Goal: Task Accomplishment & Management: Use online tool/utility

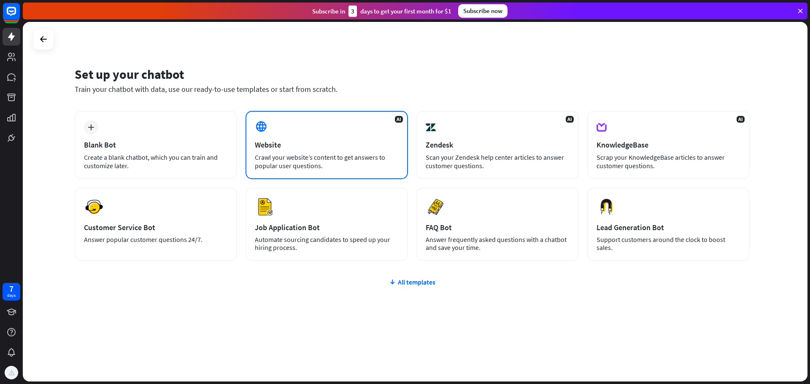
click at [342, 162] on div "Crawl your website’s content to get answers to popular user questions." at bounding box center [327, 161] width 144 height 17
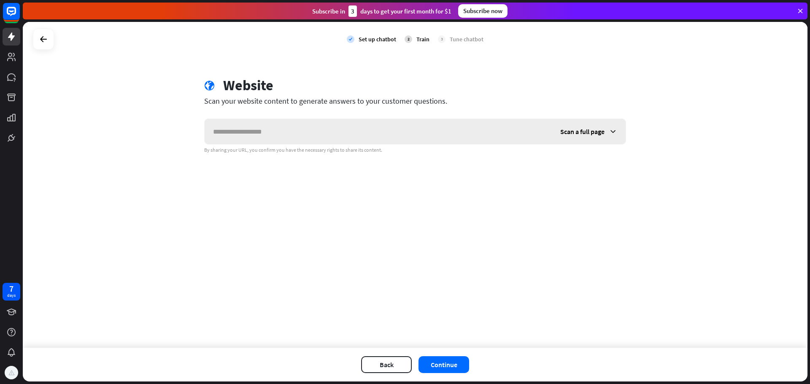
click at [603, 135] on span "Scan a full page" at bounding box center [582, 131] width 44 height 8
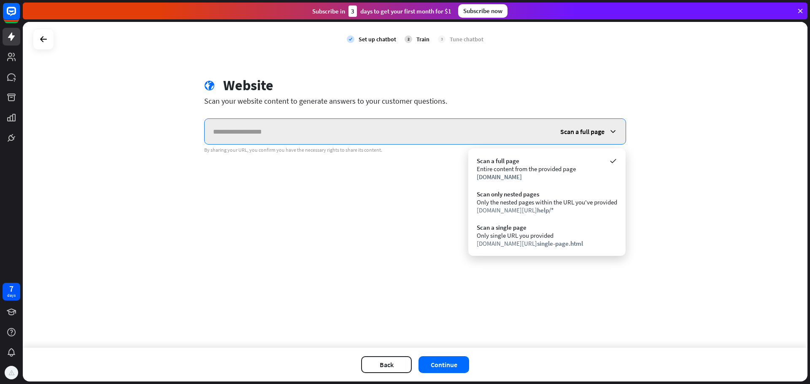
click at [469, 126] on input "text" at bounding box center [378, 131] width 347 height 25
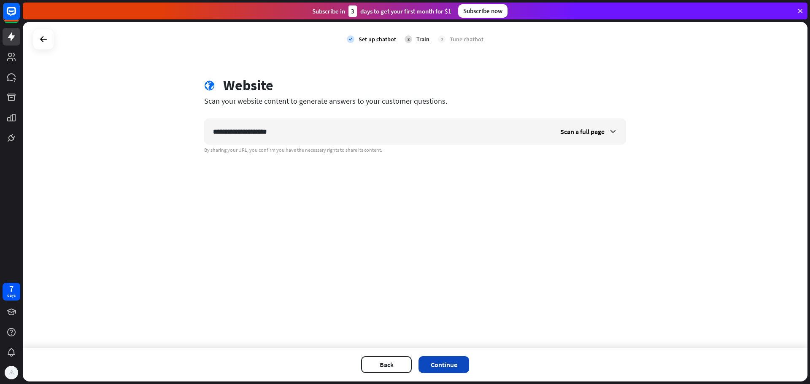
click at [446, 367] on button "Continue" at bounding box center [443, 364] width 51 height 17
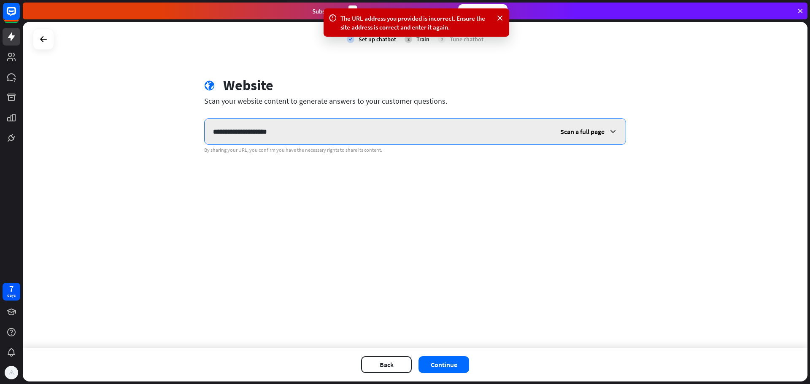
click at [322, 125] on input "**********" at bounding box center [378, 131] width 347 height 25
click at [238, 134] on input "**********" at bounding box center [378, 131] width 347 height 25
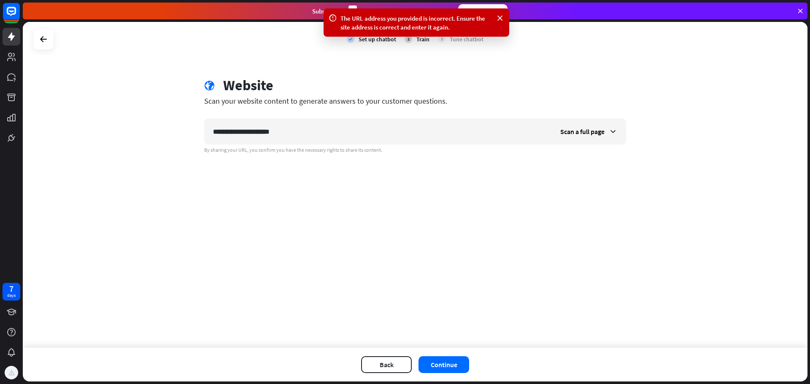
click at [494, 11] on div "The URL address you provided is incorrect. Ensure the site address is correct a…" at bounding box center [417, 22] width 186 height 28
click at [499, 18] on icon at bounding box center [500, 18] width 8 height 9
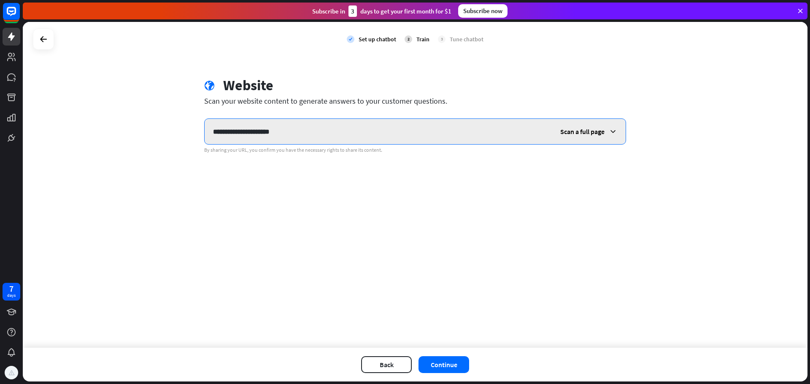
click at [402, 130] on input "**********" at bounding box center [378, 131] width 347 height 25
click at [224, 132] on input "**********" at bounding box center [378, 131] width 347 height 25
type input "**********"
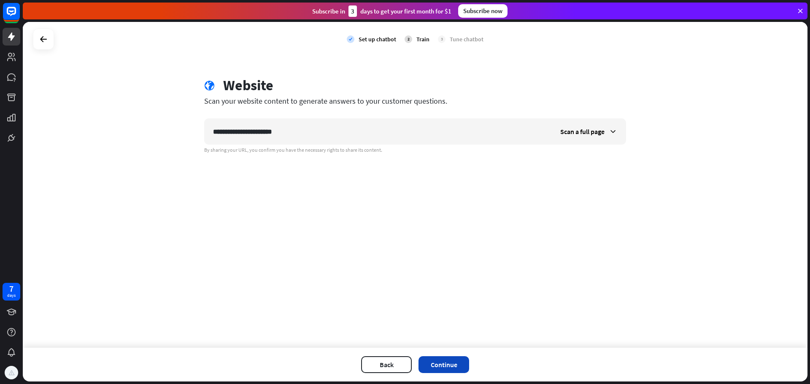
click at [453, 372] on button "Continue" at bounding box center [443, 364] width 51 height 17
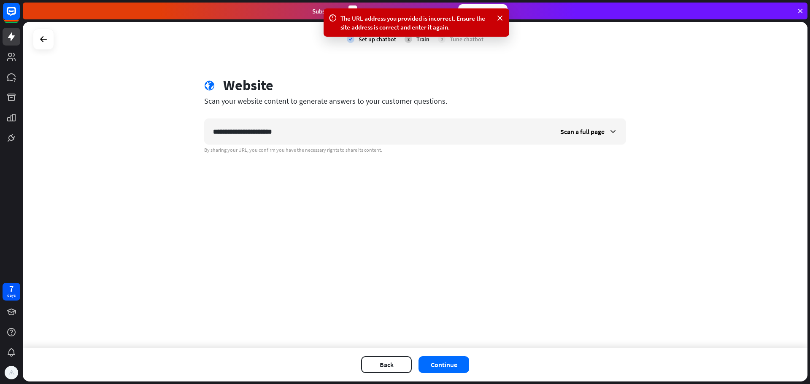
click at [488, 21] on div "The URL address you provided is incorrect. Ensure the site address is correct a…" at bounding box center [416, 23] width 152 height 18
click at [42, 27] on div "check Set up chatbot 2 Train 3 Tune chatbot" at bounding box center [415, 39] width 785 height 35
click at [45, 42] on icon at bounding box center [43, 39] width 10 height 10
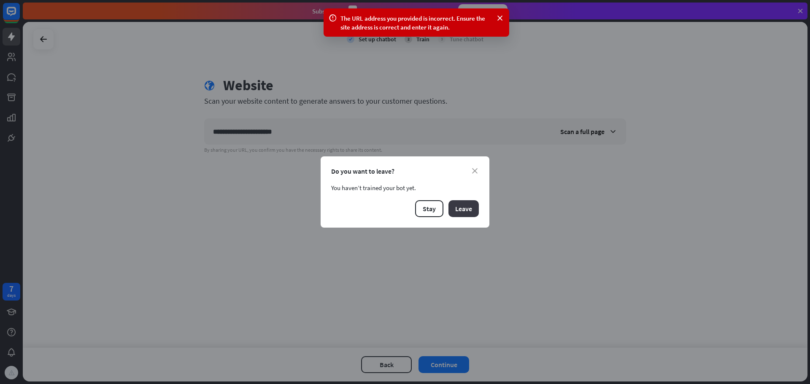
click at [453, 208] on button "Leave" at bounding box center [463, 208] width 30 height 17
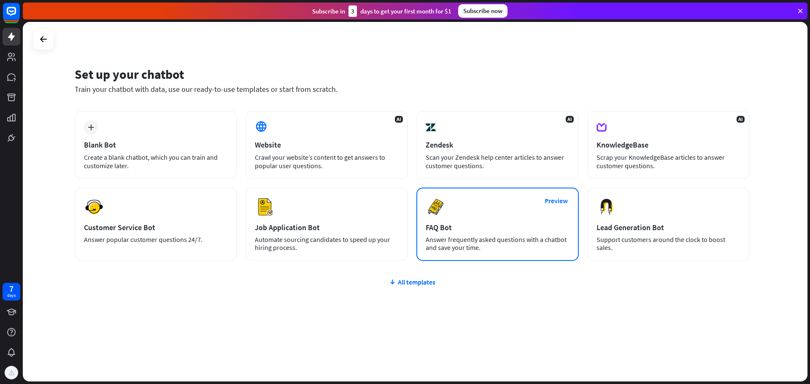
click at [534, 208] on div "Preview FAQ Bot [PERSON_NAME] frequently asked questions with a chatbot and sav…" at bounding box center [497, 224] width 162 height 73
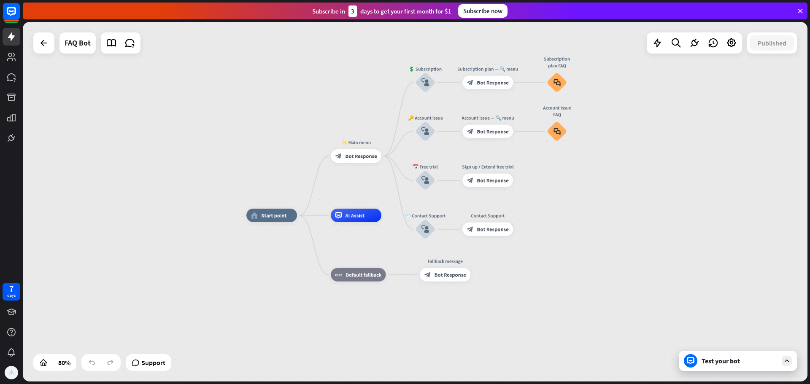
drag, startPoint x: 578, startPoint y: 157, endPoint x: 564, endPoint y: 190, distance: 35.9
click at [564, 190] on div "home_2 Start point ✨ Main menu block_bot_response Bot Response 💲 Subscription b…" at bounding box center [415, 202] width 785 height 360
click at [689, 362] on icon at bounding box center [691, 361] width 8 height 8
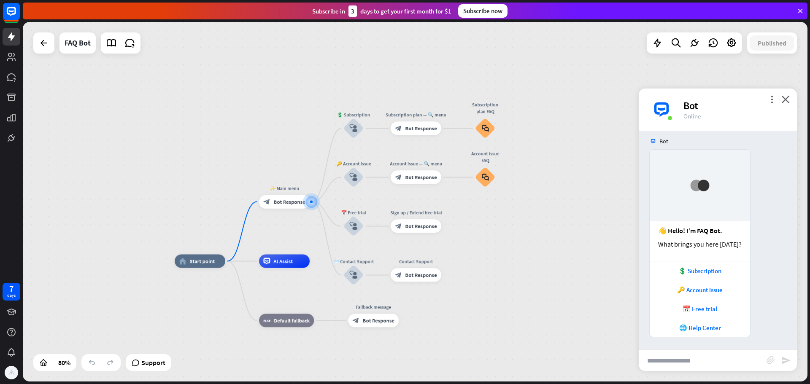
scroll to position [6, 0]
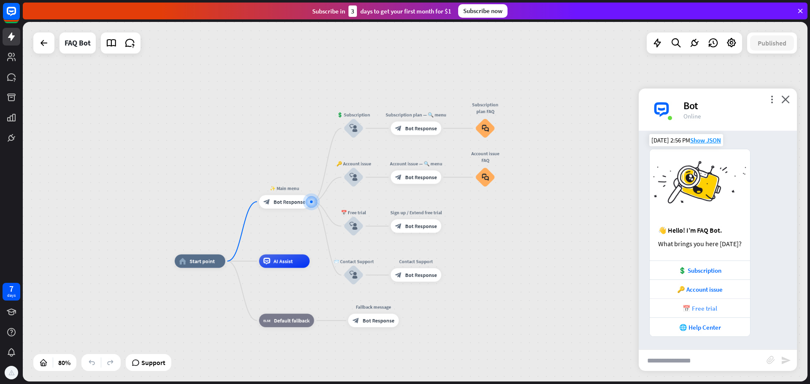
click at [718, 309] on div "📅 Free trial" at bounding box center [700, 309] width 92 height 8
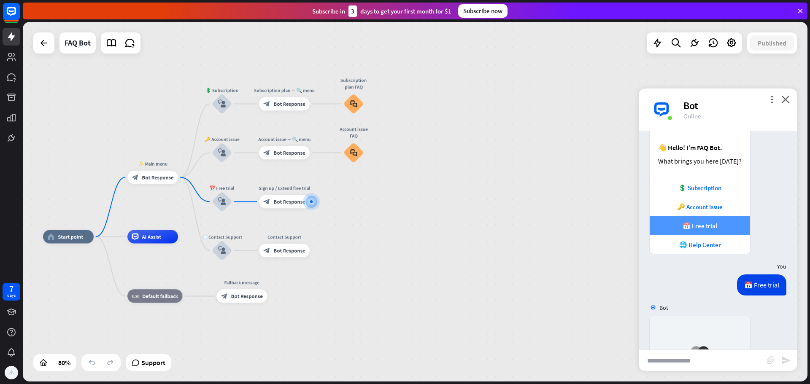
scroll to position [254, 0]
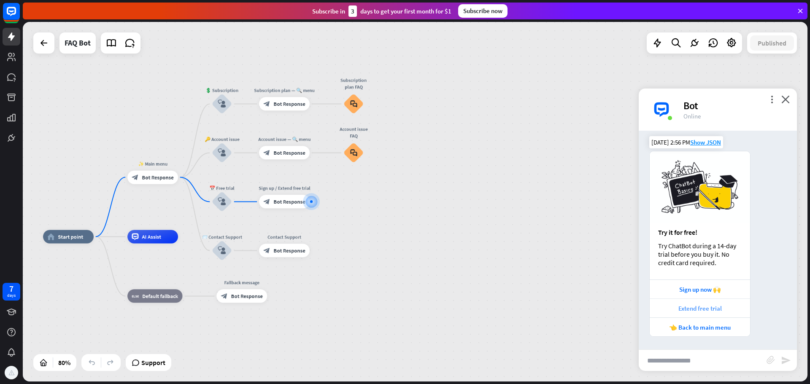
click at [717, 305] on div "Extend free trial" at bounding box center [700, 309] width 92 height 8
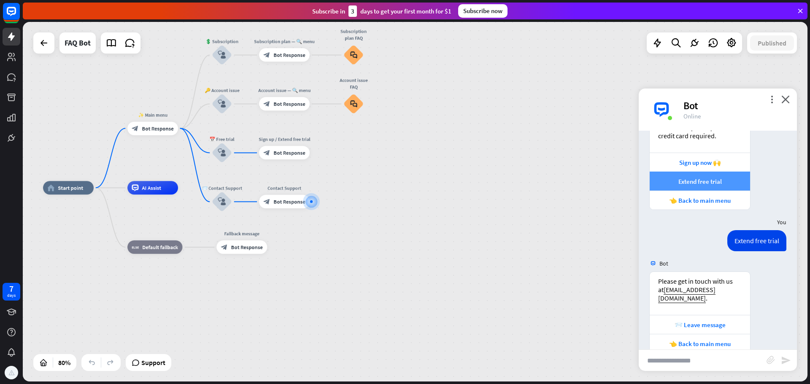
scroll to position [389, 0]
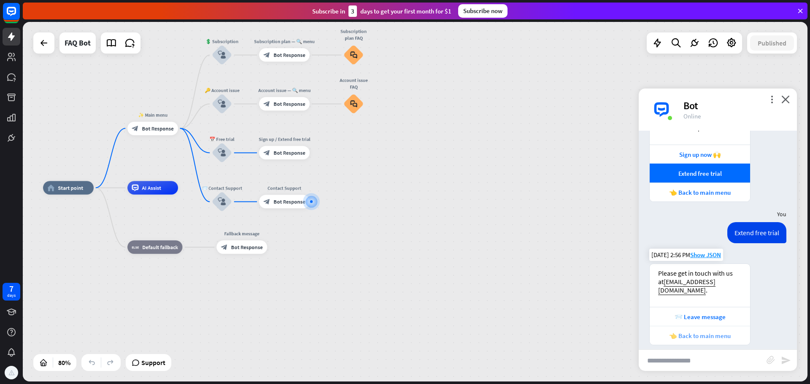
click at [726, 332] on div "👈 Back to main menu" at bounding box center [700, 335] width 100 height 19
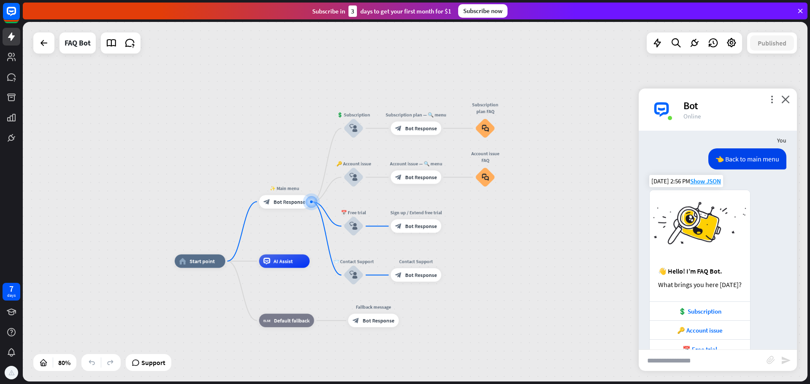
scroll to position [639, 0]
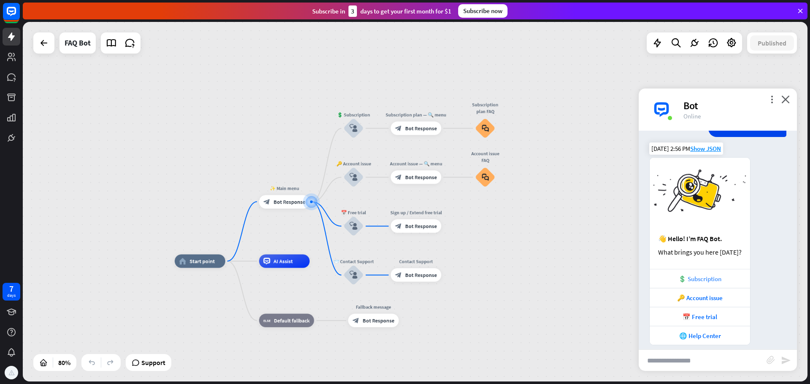
click at [723, 275] on div "💲 Subscription" at bounding box center [700, 279] width 92 height 8
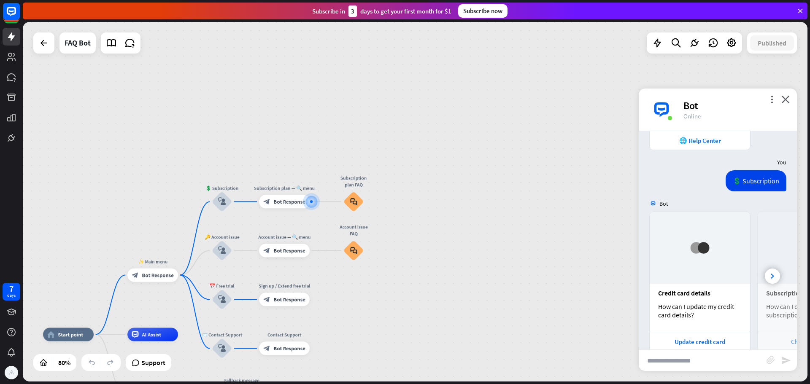
scroll to position [859, 0]
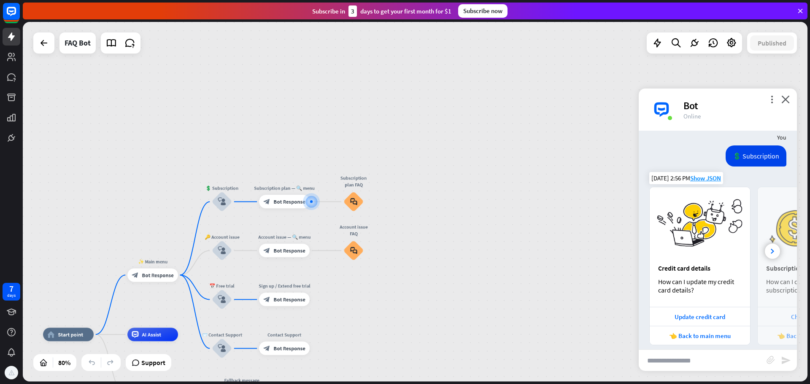
click at [761, 250] on img at bounding box center [808, 223] width 100 height 72
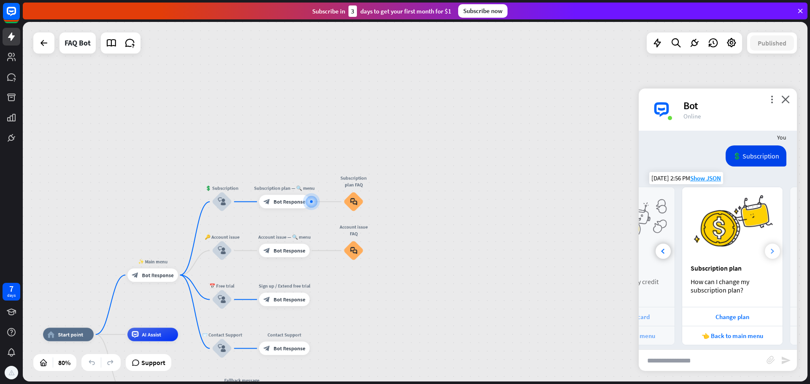
scroll to position [0, 93]
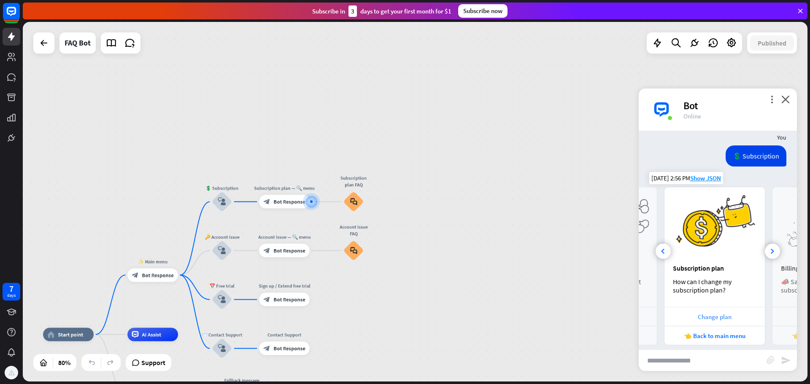
click at [737, 313] on div "Change plan" at bounding box center [715, 317] width 92 height 8
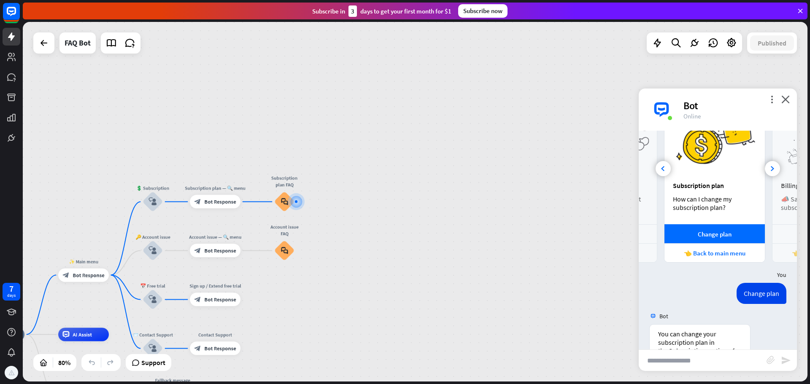
scroll to position [1063, 0]
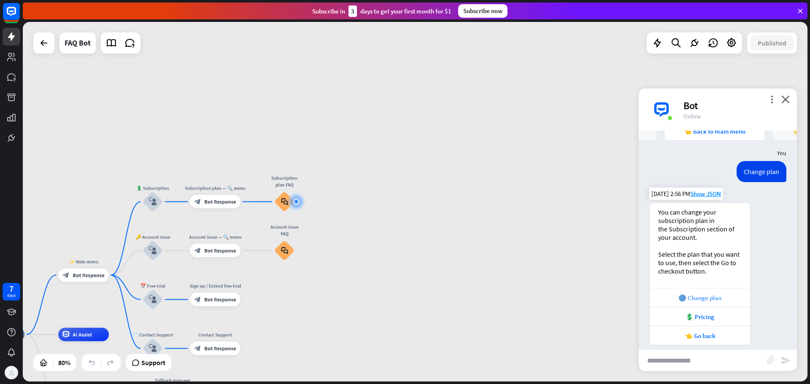
click at [710, 294] on div "🔵 Change plan" at bounding box center [700, 298] width 92 height 8
click at [688, 332] on div "👈 Go back" at bounding box center [700, 336] width 92 height 8
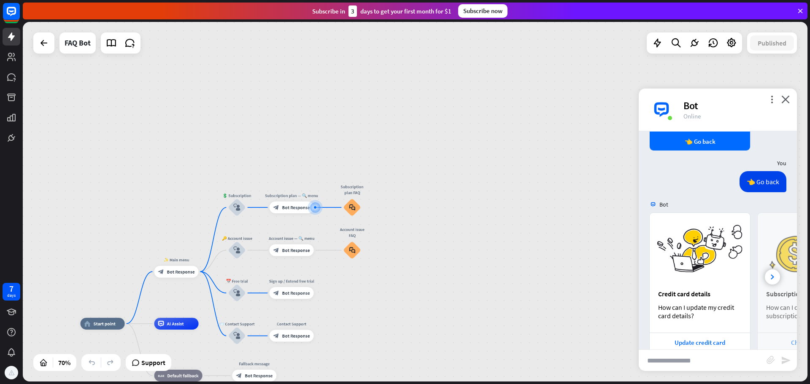
scroll to position [1284, 0]
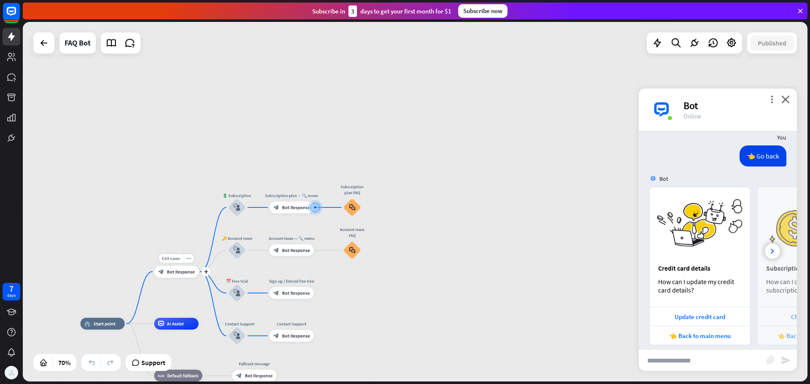
click at [173, 271] on span "Bot Response" at bounding box center [181, 272] width 28 height 6
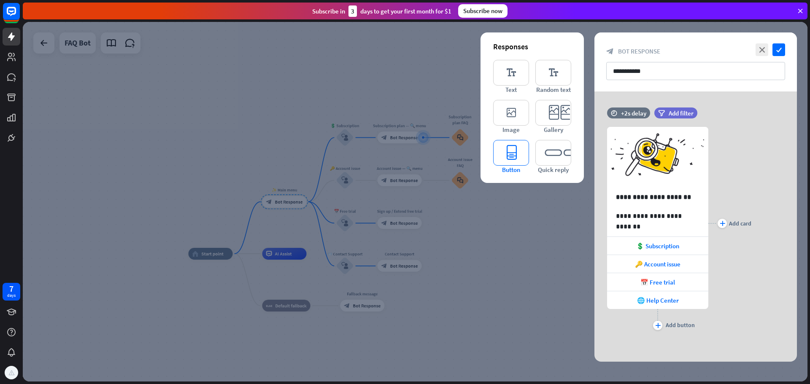
click at [518, 156] on icon "editor_button" at bounding box center [511, 153] width 36 height 26
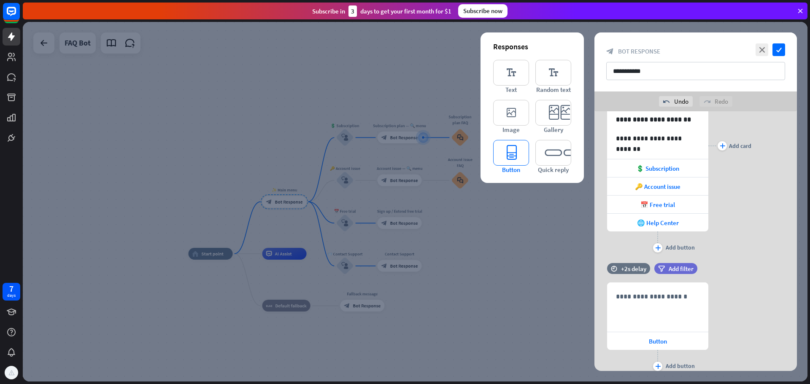
scroll to position [129, 0]
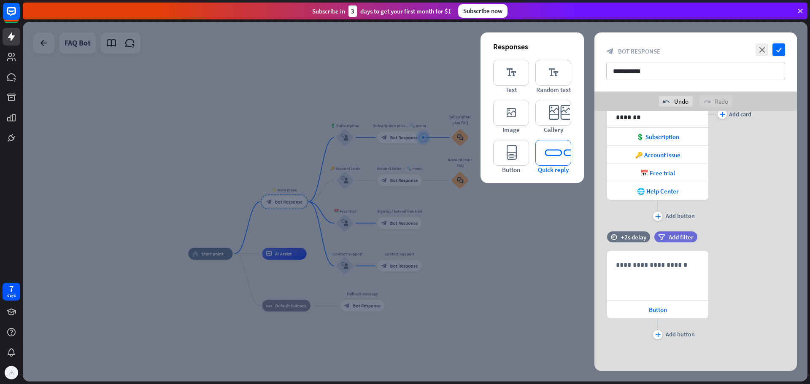
click at [569, 166] on div "editor_quick_replies Quick reply" at bounding box center [553, 157] width 36 height 34
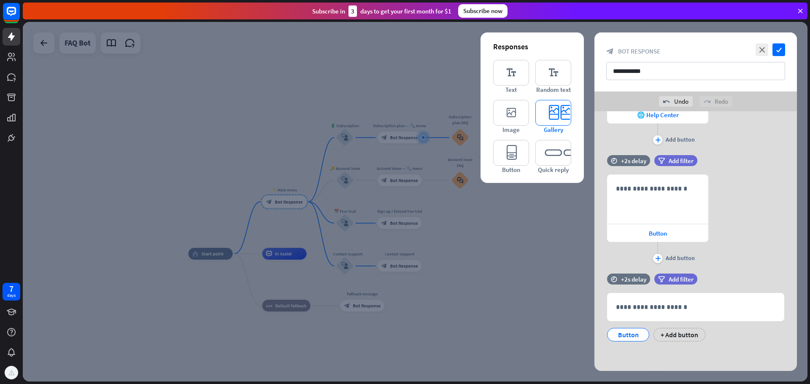
click at [551, 110] on icon "editor_card" at bounding box center [553, 113] width 36 height 26
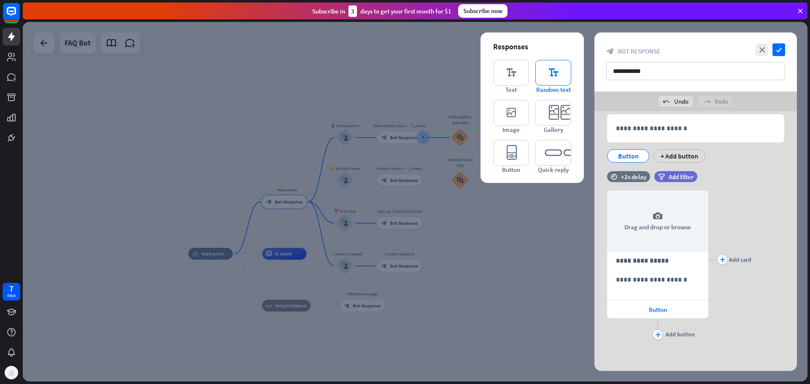
click at [544, 70] on icon "editor_text" at bounding box center [553, 73] width 36 height 26
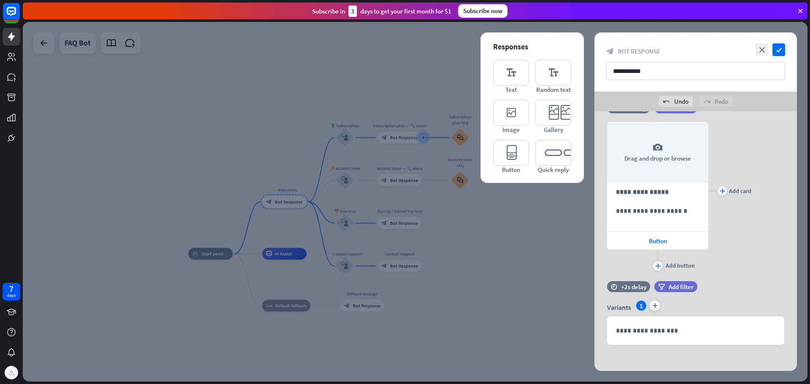
scroll to position [456, 0]
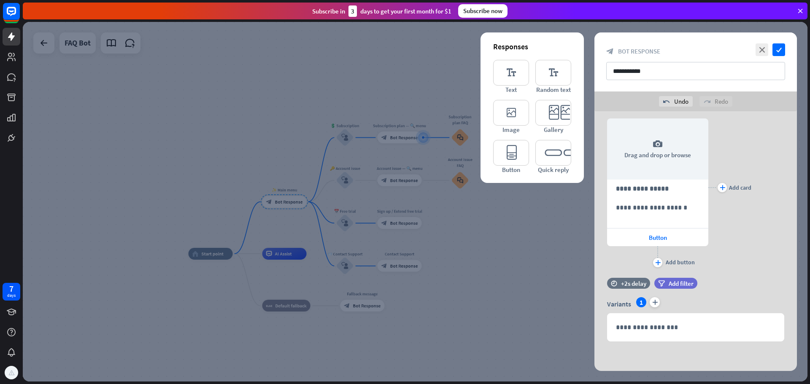
click at [800, 14] on icon at bounding box center [800, 11] width 8 height 8
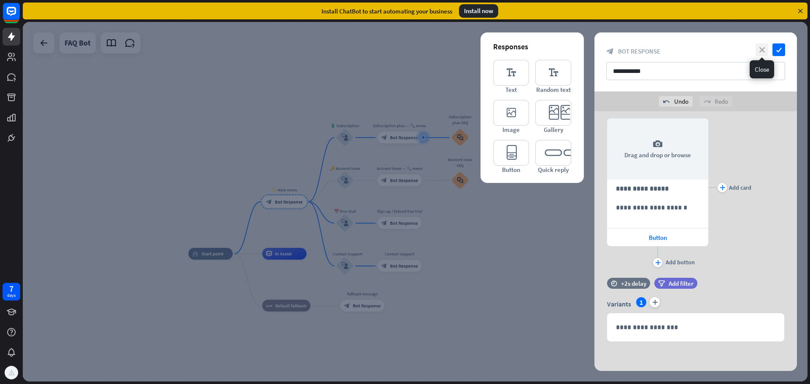
click at [758, 51] on icon "close" at bounding box center [762, 49] width 13 height 13
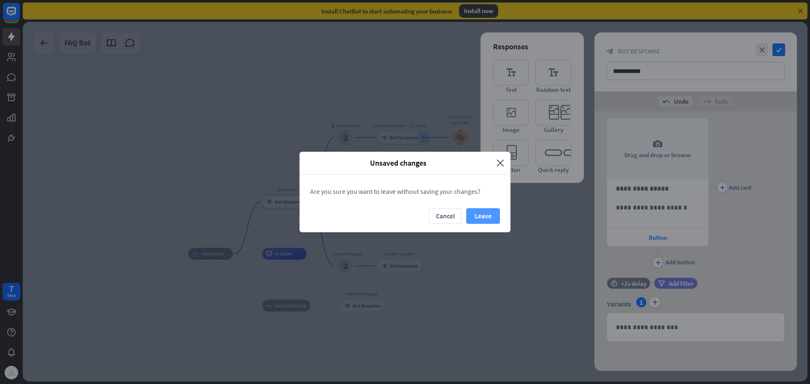
click at [487, 216] on button "Leave" at bounding box center [483, 216] width 34 height 16
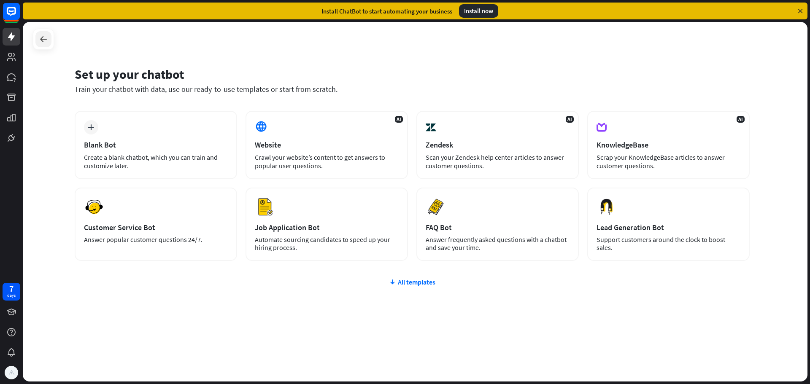
click at [45, 46] on div at bounding box center [43, 39] width 16 height 16
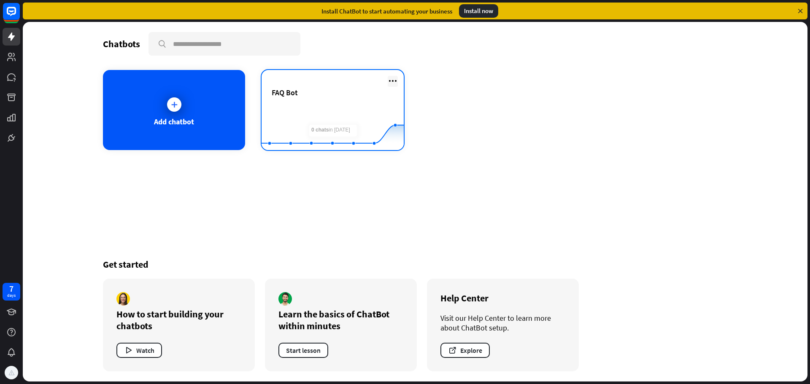
click at [393, 79] on icon at bounding box center [393, 81] width 10 height 10
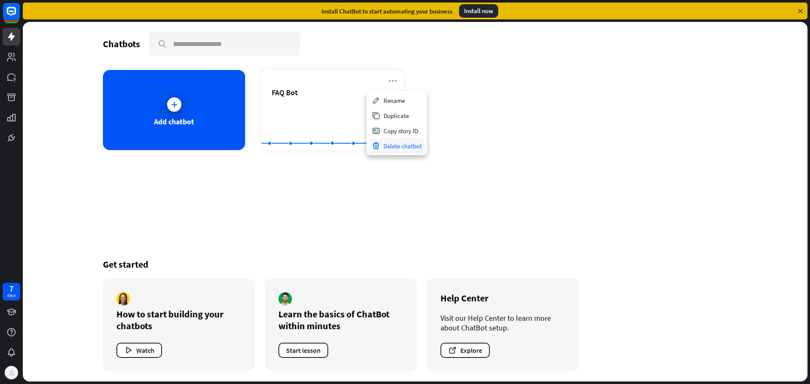
click at [404, 145] on div "Delete chatbot" at bounding box center [396, 145] width 57 height 15
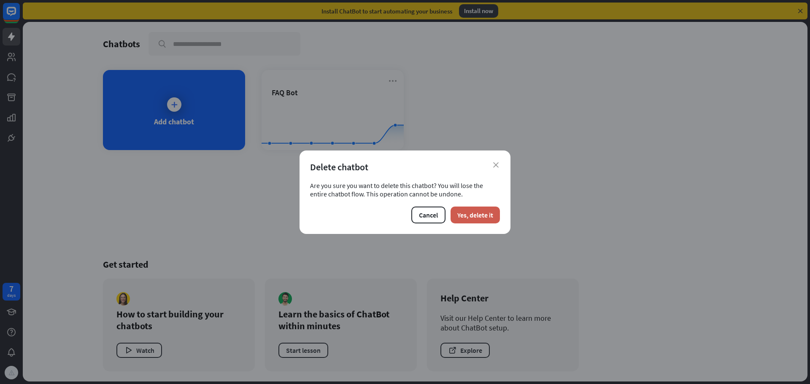
click at [461, 216] on button "Yes, delete it" at bounding box center [475, 215] width 49 height 17
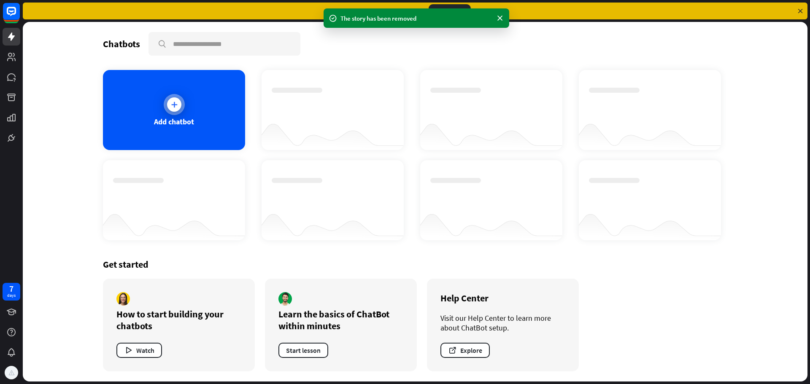
click at [201, 127] on div "Add chatbot" at bounding box center [174, 110] width 142 height 80
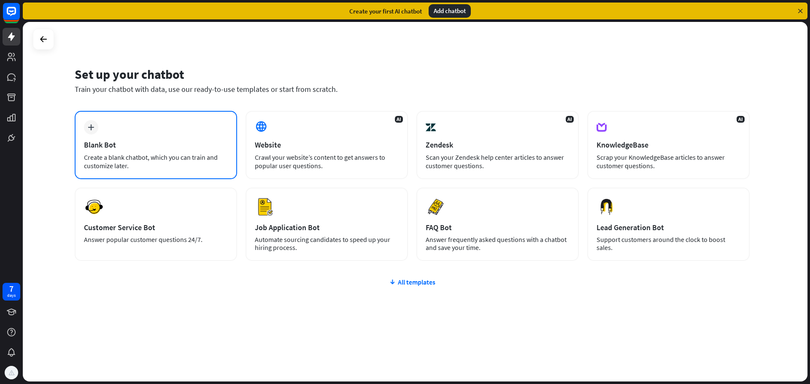
click at [168, 118] on div "plus Blank Bot Create a blank chatbot, which you can train and customize later." at bounding box center [156, 145] width 162 height 68
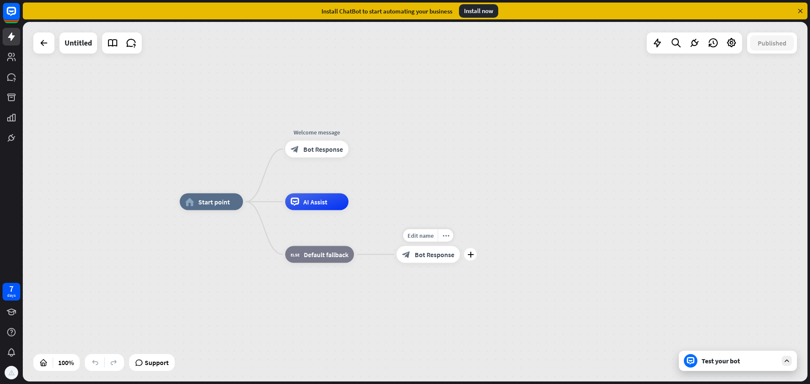
click at [426, 256] on span "Bot Response" at bounding box center [435, 255] width 40 height 8
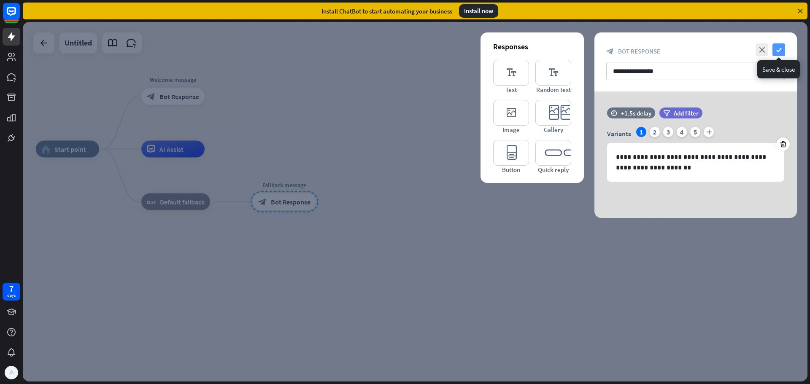
click at [780, 49] on icon "check" at bounding box center [778, 49] width 13 height 13
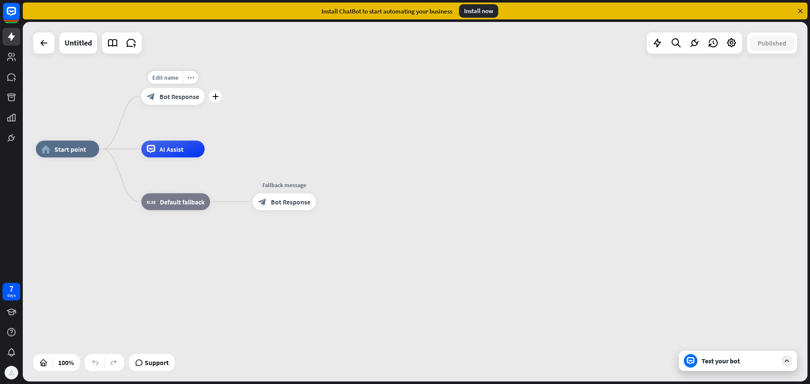
click at [175, 98] on span "Bot Response" at bounding box center [179, 96] width 40 height 8
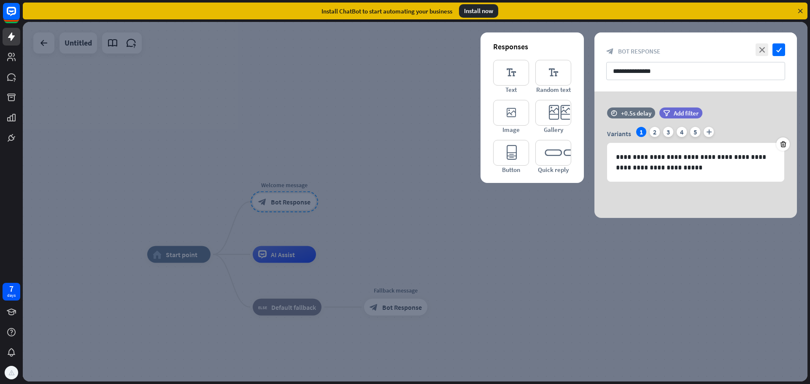
click at [785, 51] on div "**********" at bounding box center [695, 61] width 202 height 59
click at [773, 50] on icon "check" at bounding box center [778, 49] width 13 height 13
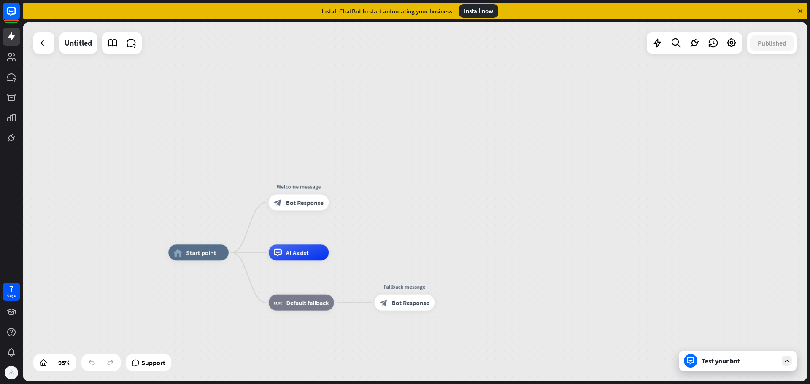
click at [758, 371] on div "Test your bot" at bounding box center [738, 361] width 118 height 20
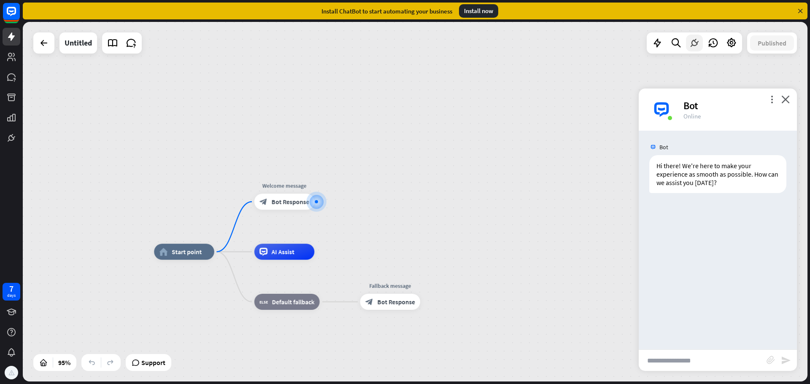
click at [694, 46] on icon at bounding box center [694, 43] width 11 height 11
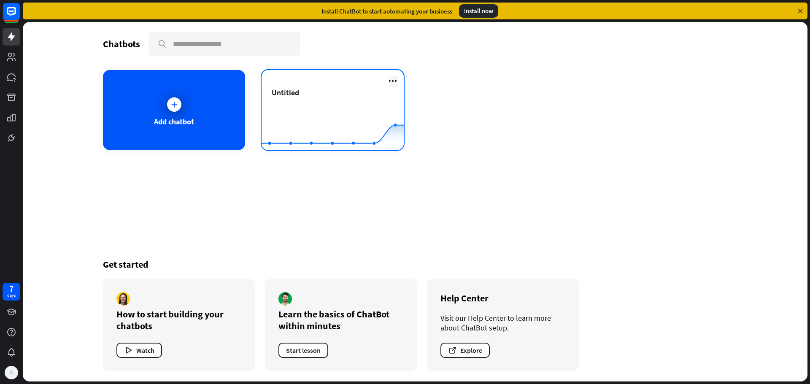
click at [396, 81] on icon at bounding box center [393, 81] width 10 height 10
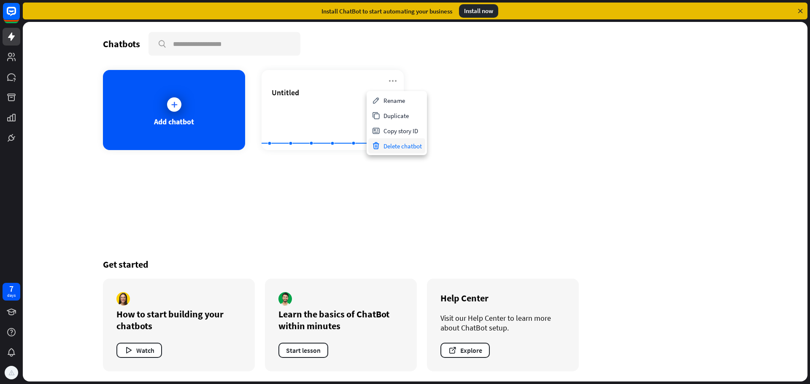
click at [408, 141] on div "Delete chatbot" at bounding box center [396, 145] width 57 height 15
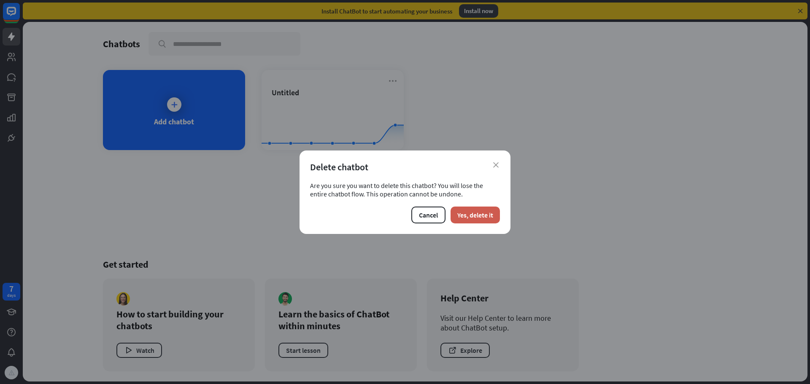
drag, startPoint x: 479, startPoint y: 223, endPoint x: 473, endPoint y: 219, distance: 7.2
click at [478, 222] on button "Yes, delete it" at bounding box center [475, 215] width 49 height 17
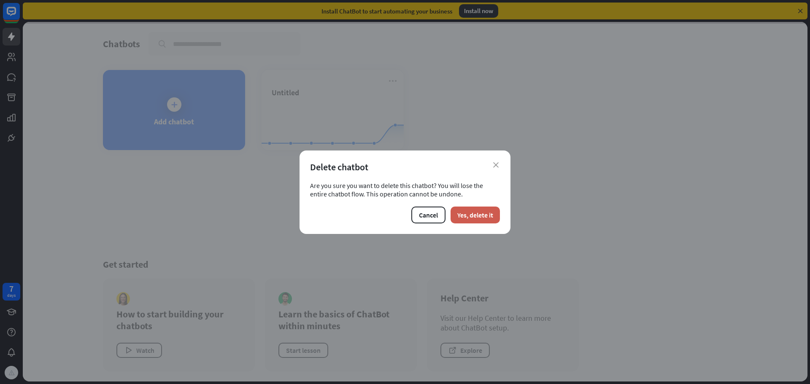
click at [473, 213] on button "Yes, delete it" at bounding box center [475, 215] width 49 height 17
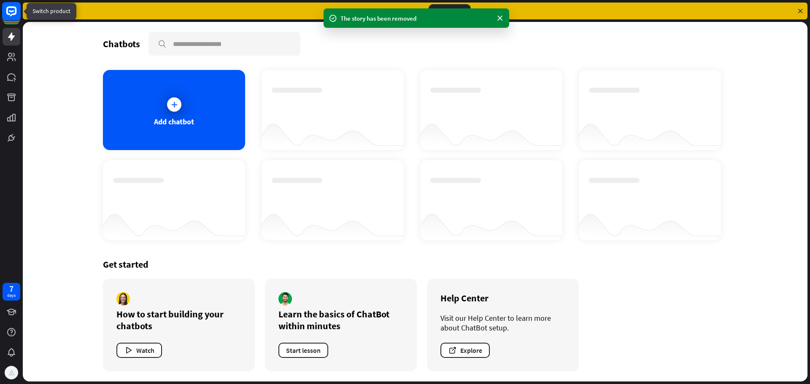
click at [4, 11] on rect at bounding box center [11, 11] width 19 height 19
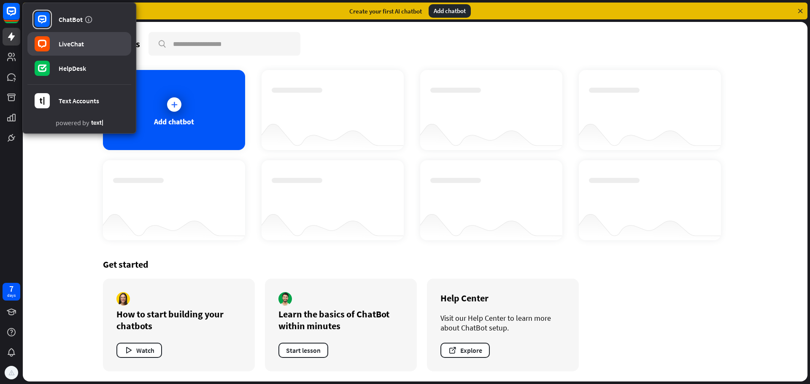
click at [81, 50] on link "LiveChat" at bounding box center [79, 44] width 104 height 24
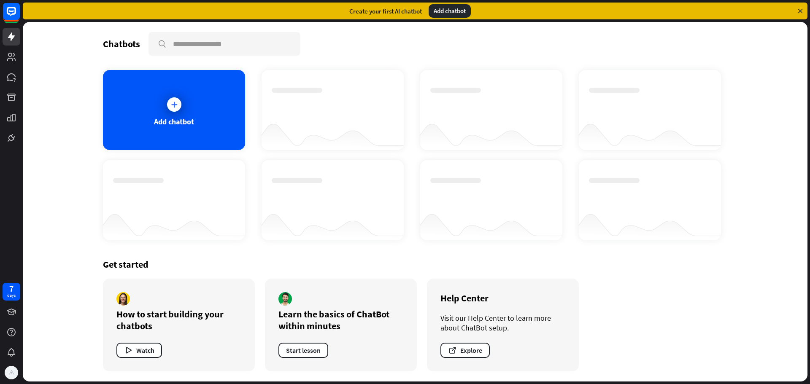
click at [28, 251] on div "Chatbots search Add chatbot Get started How to start building your chatbots Wat…" at bounding box center [415, 202] width 785 height 360
click at [3, 141] on link at bounding box center [12, 138] width 18 height 18
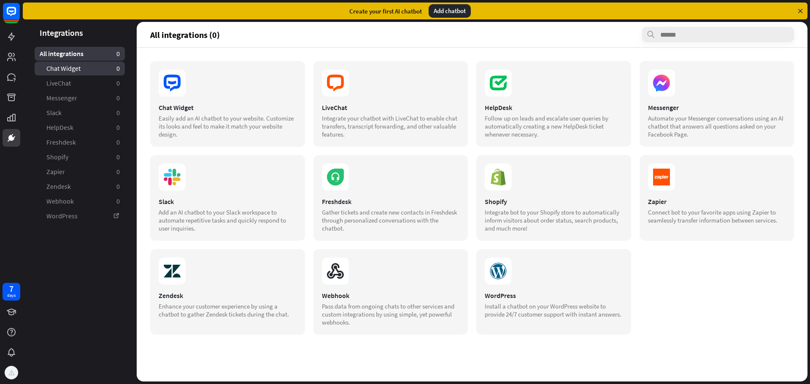
click at [70, 73] on span "Chat Widget" at bounding box center [63, 68] width 34 height 9
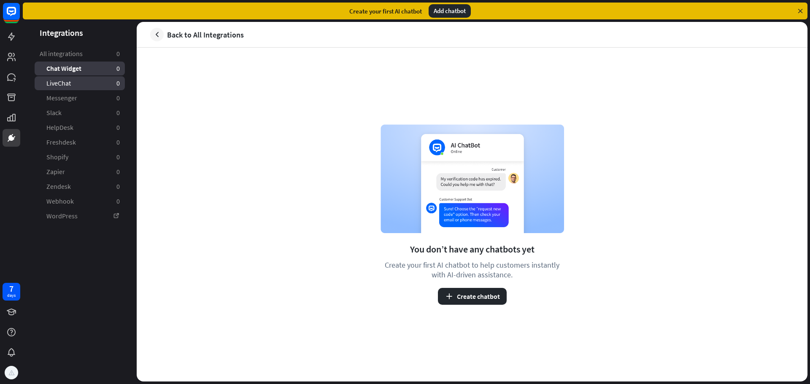
click at [76, 82] on link "LiveChat 0" at bounding box center [80, 83] width 90 height 14
click at [67, 109] on link "Slack 0" at bounding box center [80, 113] width 90 height 14
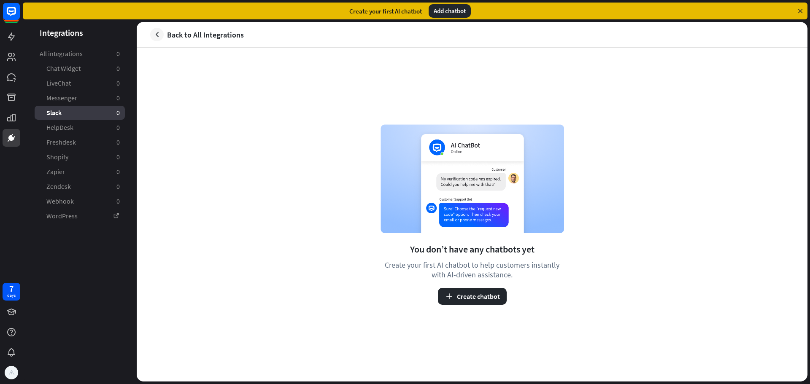
click at [62, 99] on span "Messenger" at bounding box center [61, 98] width 31 height 9
